Goal: Task Accomplishment & Management: Complete application form

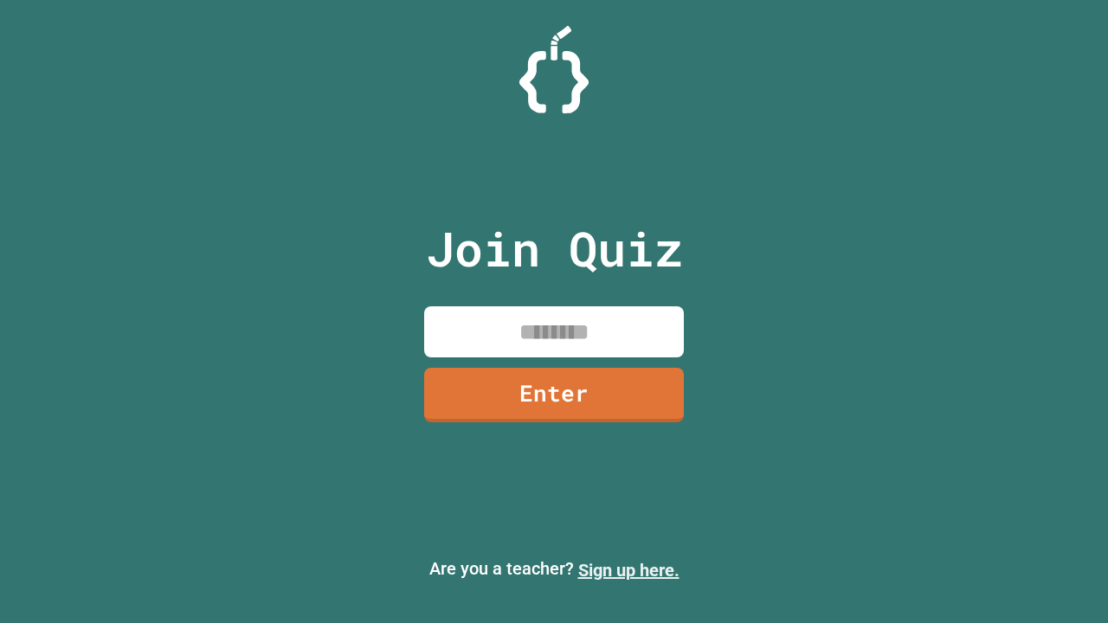
click at [628, 570] on link "Sign up here." at bounding box center [628, 570] width 101 height 21
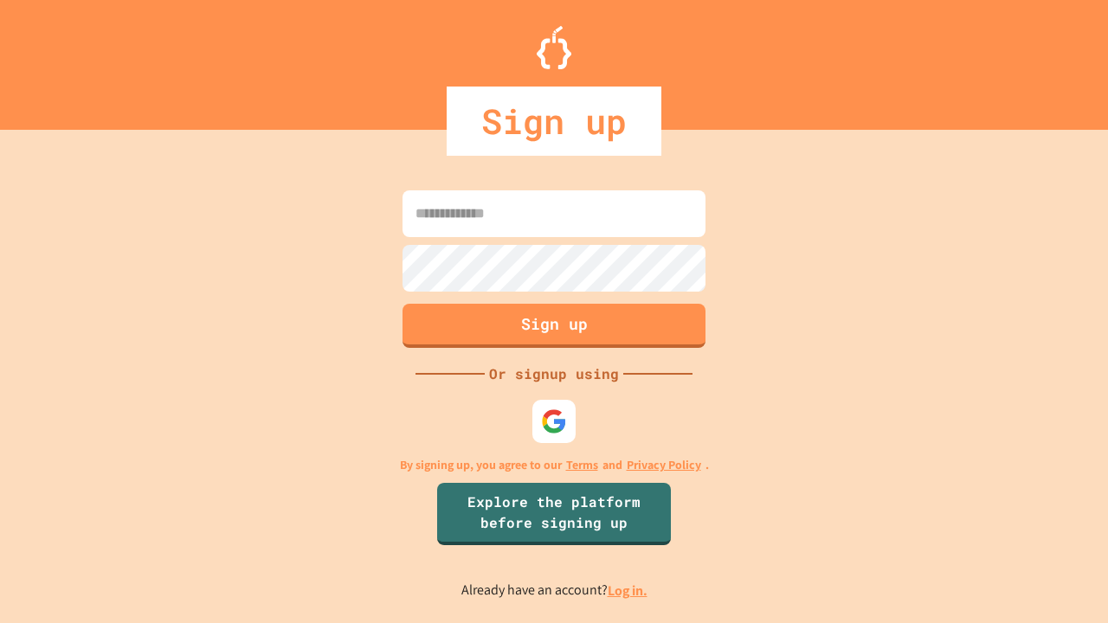
click at [628, 590] on link "Log in." at bounding box center [628, 591] width 40 height 18
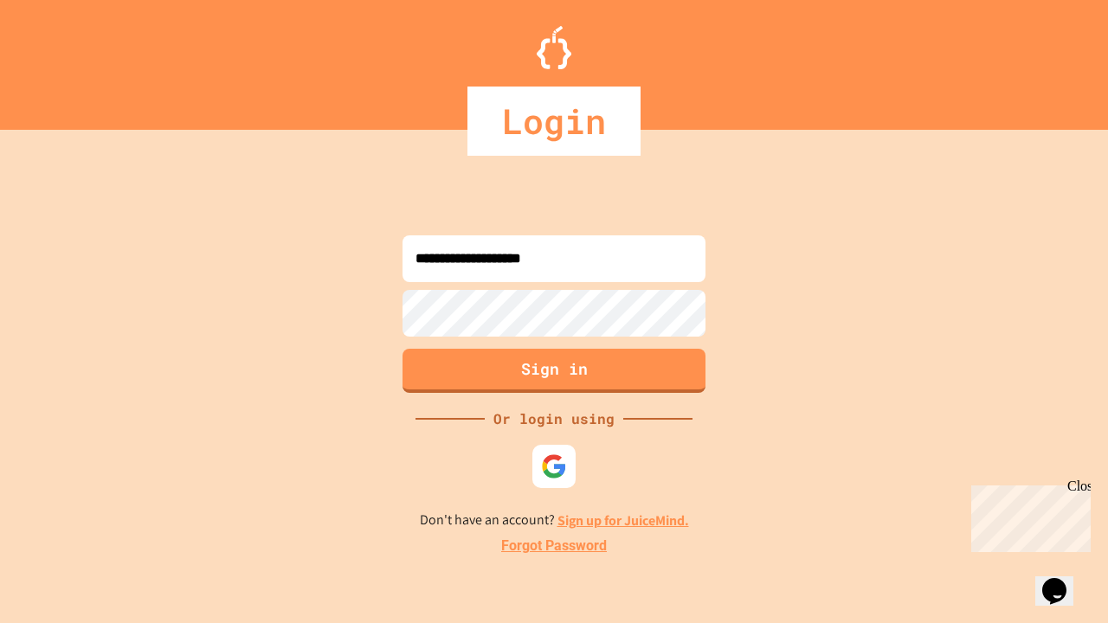
type input "**********"
